Goal: Information Seeking & Learning: Check status

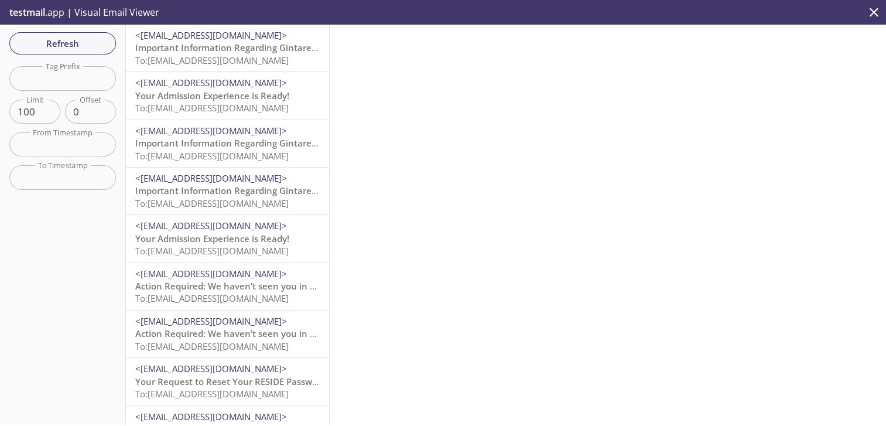
click at [216, 55] on span "To: [EMAIL_ADDRESS][DOMAIN_NAME]" at bounding box center [211, 60] width 153 height 12
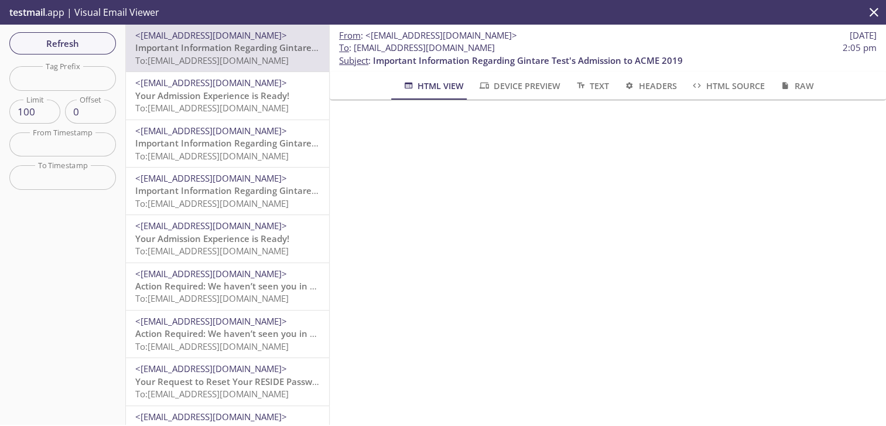
drag, startPoint x: 515, startPoint y: 52, endPoint x: 354, endPoint y: 45, distance: 160.5
click at [354, 45] on span "To : [EMAIL_ADDRESS][DOMAIN_NAME] 2:05 pm" at bounding box center [607, 48] width 537 height 12
copy span "[EMAIL_ADDRESS][DOMAIN_NAME]"
click at [77, 47] on span "Refresh" at bounding box center [63, 43] width 88 height 15
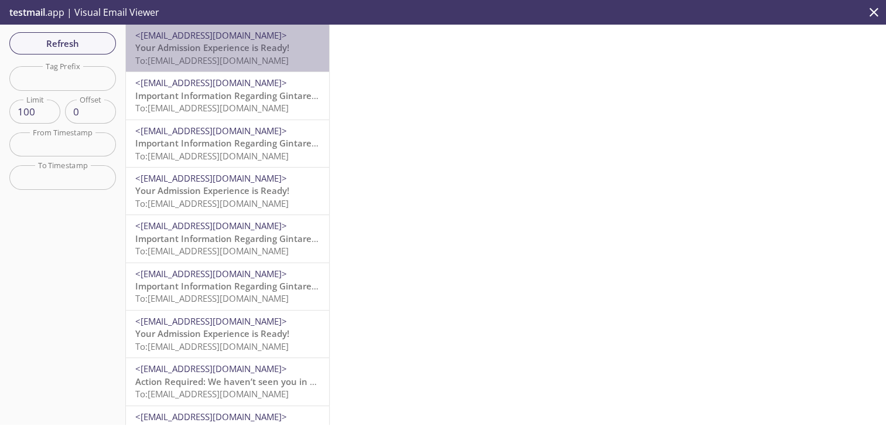
click at [260, 45] on span "Your Admission Experience is Ready!" at bounding box center [212, 48] width 154 height 12
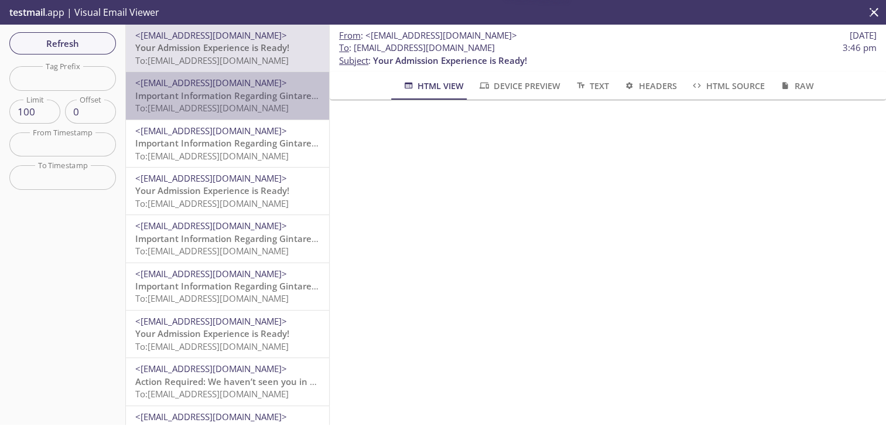
click at [260, 94] on span "Important Information Regarding Gintare Test's Admission to ACME 2019" at bounding box center [290, 96] width 310 height 12
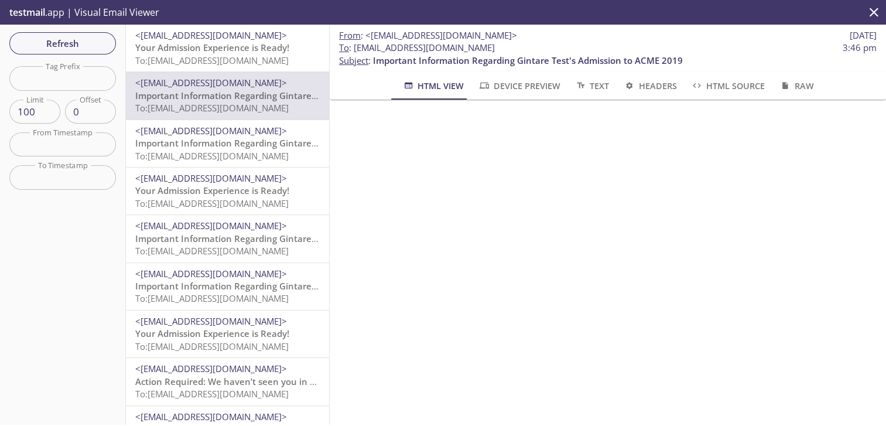
drag, startPoint x: 502, startPoint y: 46, endPoint x: 355, endPoint y: 49, distance: 147.0
click at [355, 49] on span "To : [EMAIL_ADDRESS][DOMAIN_NAME] 3:46 pm" at bounding box center [607, 48] width 537 height 12
copy span "[EMAIL_ADDRESS][DOMAIN_NAME]"
click at [88, 42] on span "Refresh" at bounding box center [63, 43] width 88 height 15
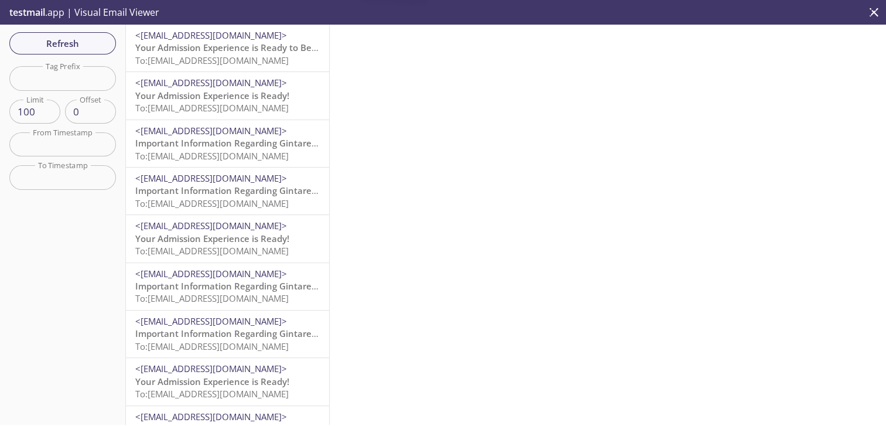
click at [254, 47] on span "Your Admission Experience is Ready to Be Completed!" at bounding box center [248, 48] width 227 height 12
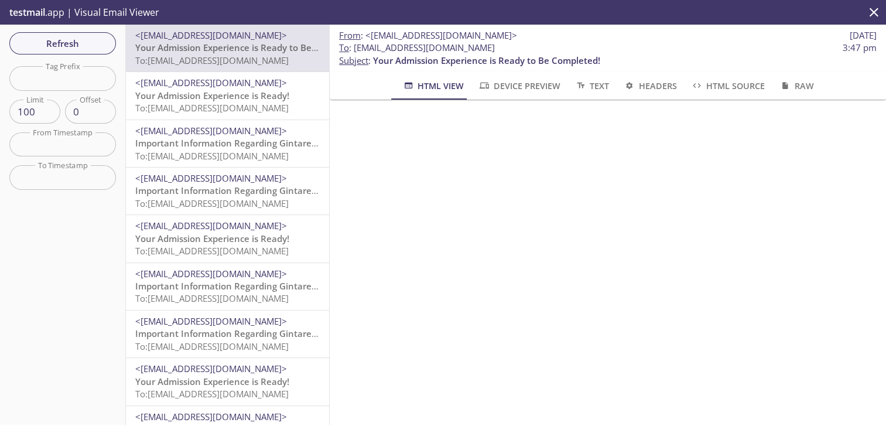
click at [236, 103] on span "To: [EMAIL_ADDRESS][DOMAIN_NAME]" at bounding box center [211, 108] width 153 height 12
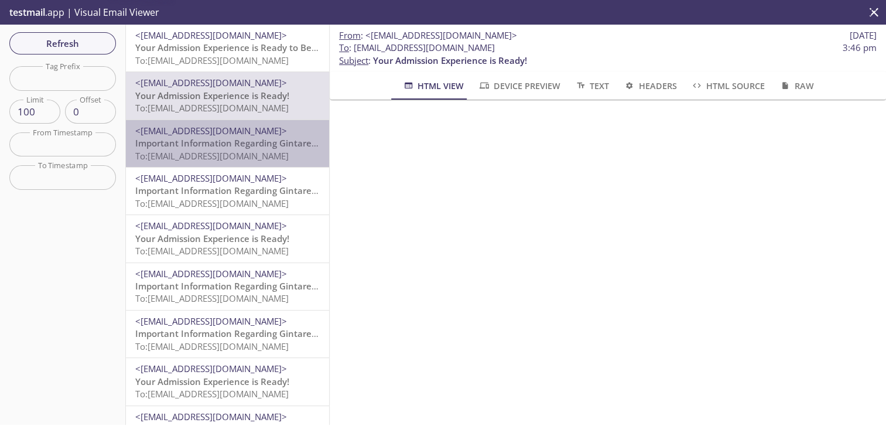
click at [234, 161] on span "To: [EMAIL_ADDRESS][DOMAIN_NAME]" at bounding box center [211, 156] width 153 height 12
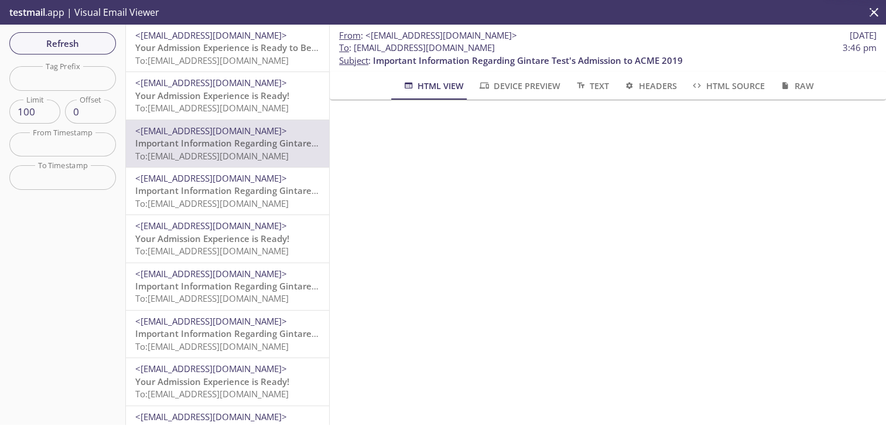
click at [252, 81] on span "<[EMAIL_ADDRESS][DOMAIN_NAME]>" at bounding box center [211, 83] width 152 height 12
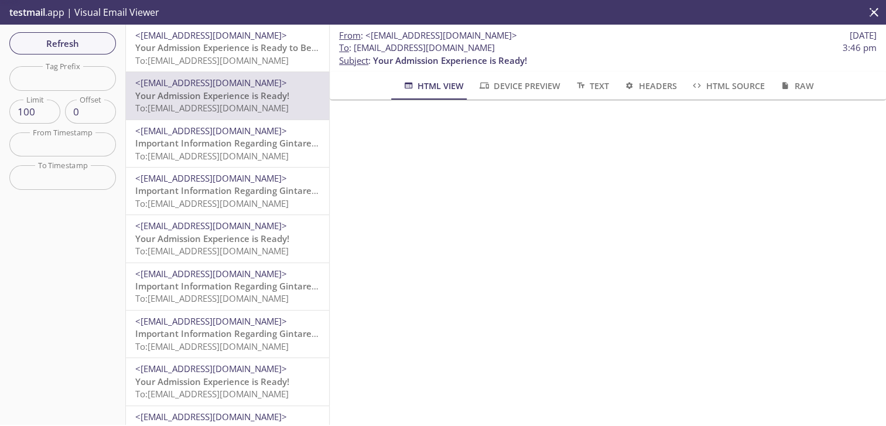
click at [273, 46] on span "Your Admission Experience is Ready to Be Completed!" at bounding box center [248, 48] width 227 height 12
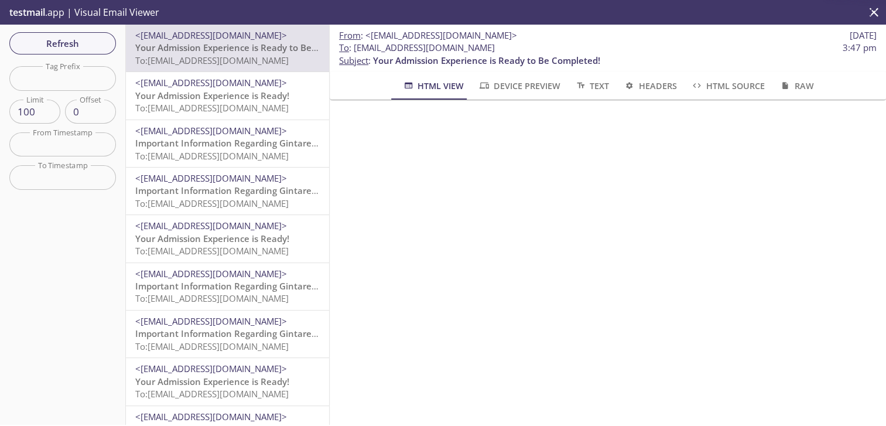
click at [259, 98] on span "Your Admission Experience is Ready!" at bounding box center [212, 96] width 154 height 12
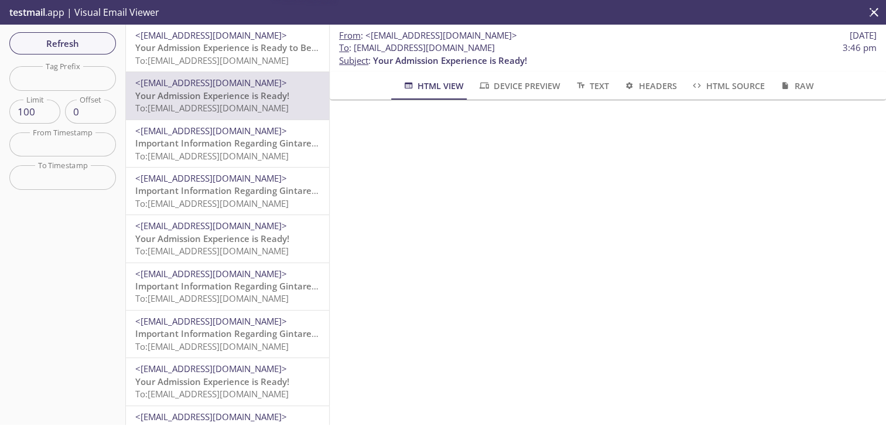
click at [253, 135] on span "<[EMAIL_ADDRESS][DOMAIN_NAME]>" at bounding box center [211, 131] width 152 height 12
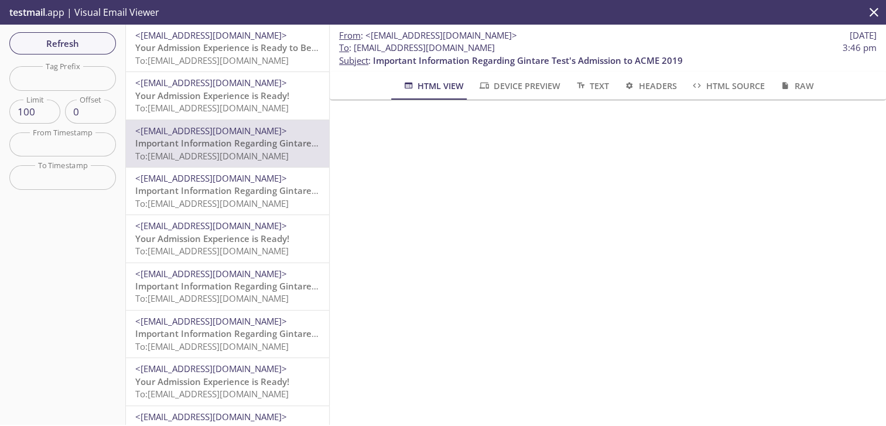
click at [262, 78] on span "<[EMAIL_ADDRESS][DOMAIN_NAME]>" at bounding box center [211, 83] width 152 height 12
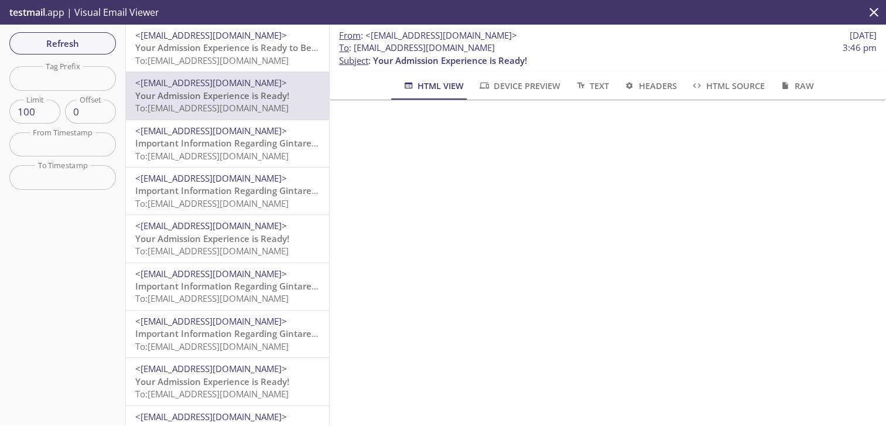
drag, startPoint x: 505, startPoint y: 44, endPoint x: 352, endPoint y: 49, distance: 152.9
click at [352, 49] on span "To : [EMAIL_ADDRESS][DOMAIN_NAME] 3:46 pm" at bounding box center [607, 48] width 537 height 12
copy span "[EMAIL_ADDRESS][DOMAIN_NAME]"
click at [110, 35] on button "Refresh" at bounding box center [62, 43] width 107 height 22
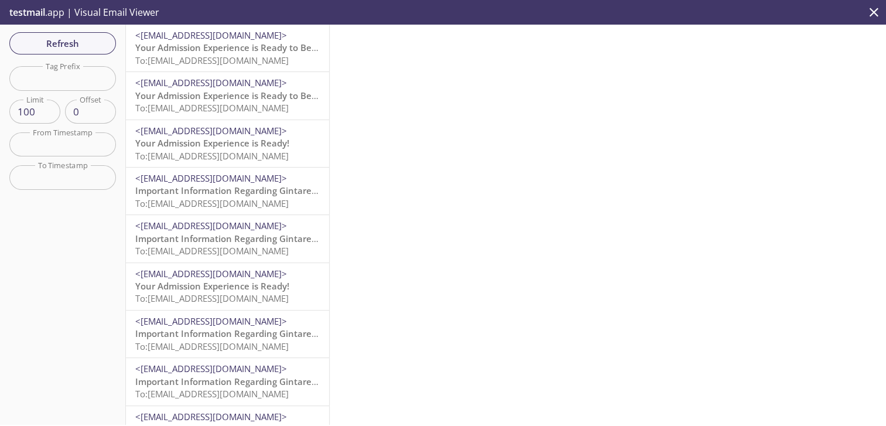
click at [279, 46] on span "Your Admission Experience is Ready to Be Completed!" at bounding box center [248, 48] width 227 height 12
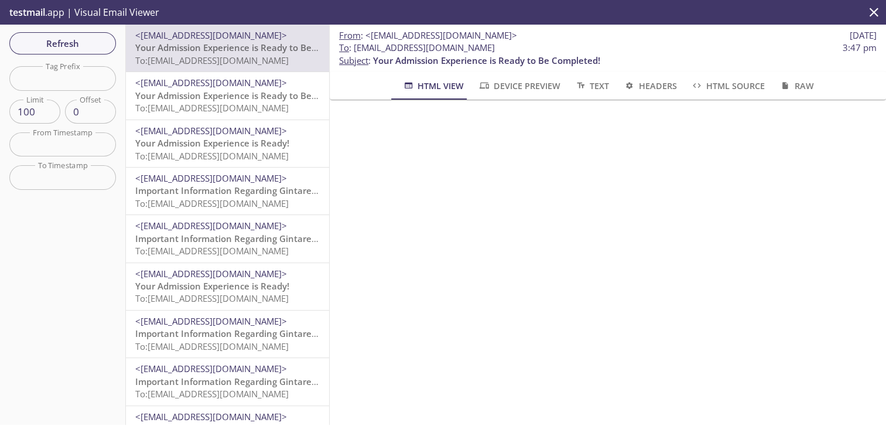
drag, startPoint x: 366, startPoint y: 112, endPoint x: 184, endPoint y: 73, distance: 186.3
click at [184, 73] on div "<[EMAIL_ADDRESS][DOMAIN_NAME]> Your Admission Experience is Ready to Be Complet…" at bounding box center [227, 95] width 203 height 47
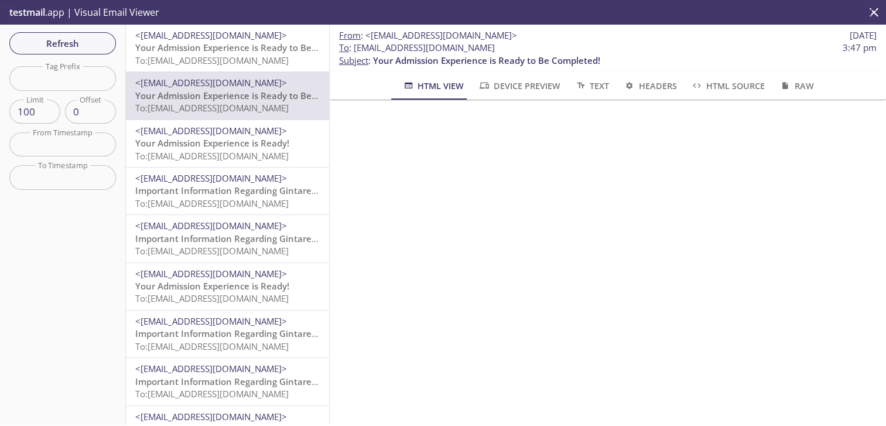
click at [193, 88] on span "<[EMAIL_ADDRESS][DOMAIN_NAME]>" at bounding box center [211, 83] width 152 height 12
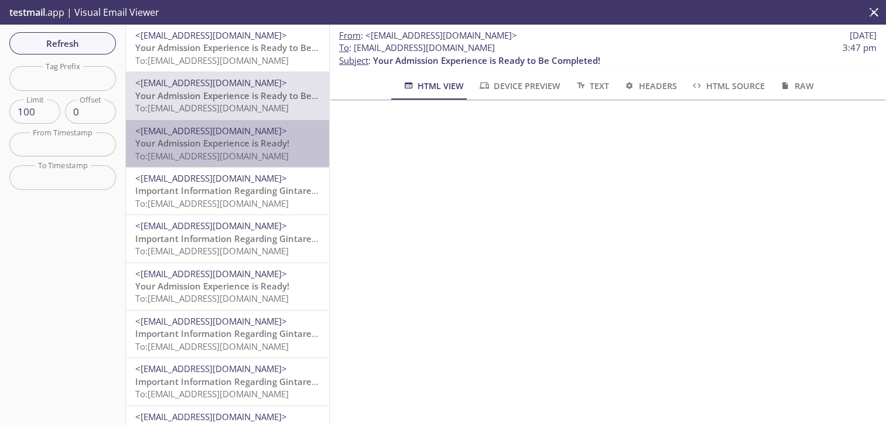
click at [270, 131] on span "<[EMAIL_ADDRESS][DOMAIN_NAME]>" at bounding box center [211, 131] width 152 height 12
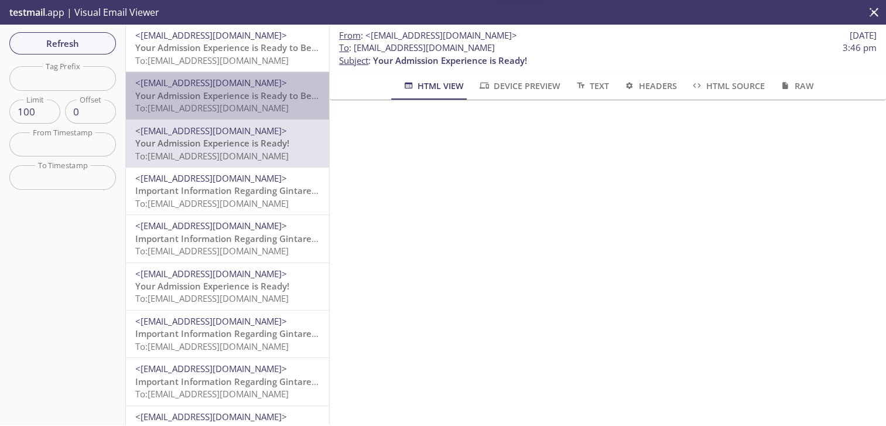
click at [266, 107] on span "To: [EMAIL_ADDRESS][DOMAIN_NAME]" at bounding box center [211, 108] width 153 height 12
